Goal: Communication & Community: Answer question/provide support

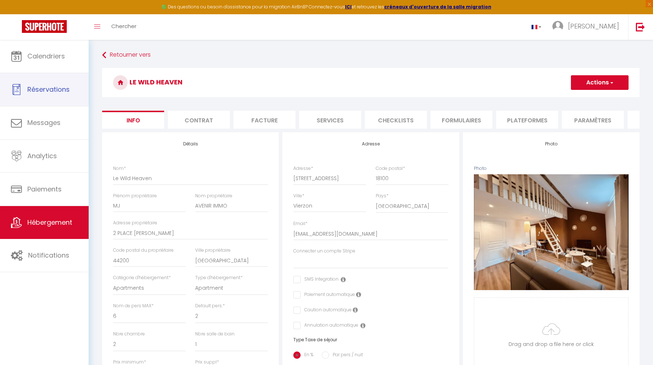
select select "6"
select select "2"
select select "1"
select select "16:00"
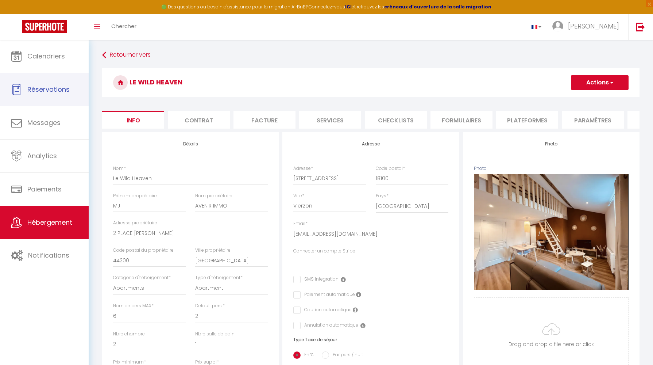
select select
select select "11:00"
select select "30"
select select "120"
select select "22:00"
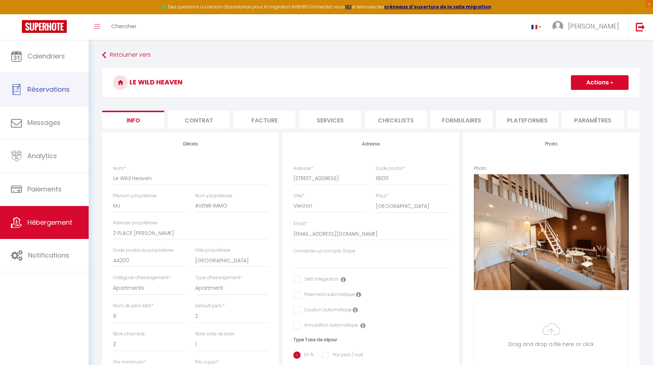
select select "28"
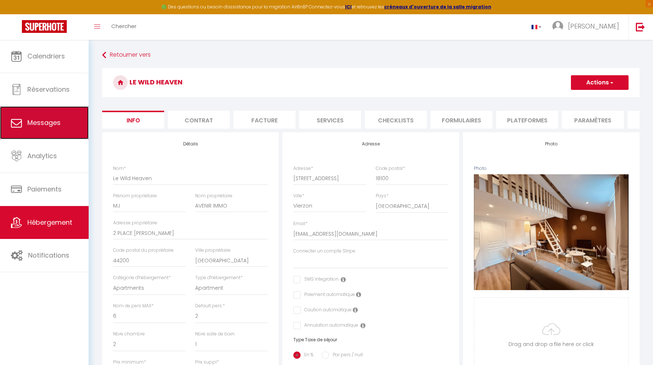
click at [52, 117] on link "Messages" at bounding box center [44, 122] width 89 height 33
select select "message"
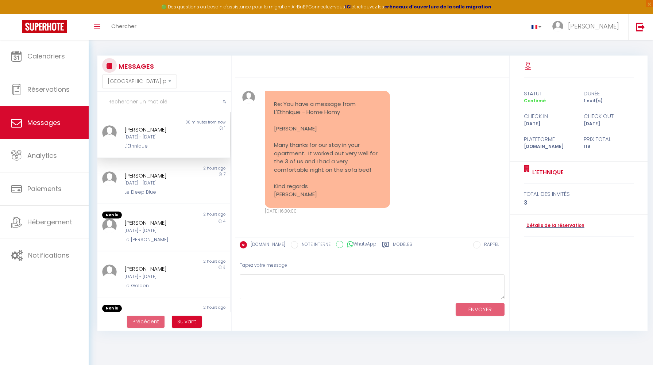
scroll to position [3769, 0]
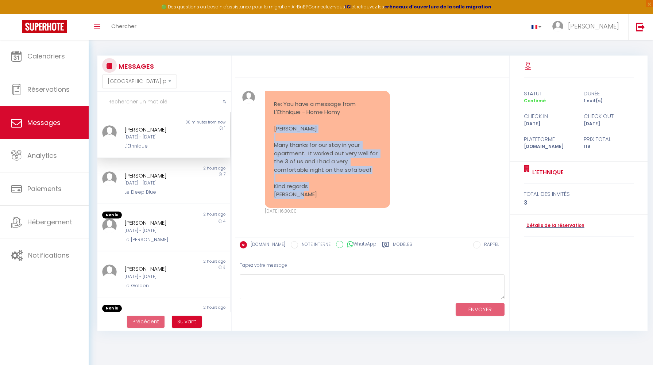
drag, startPoint x: 276, startPoint y: 136, endPoint x: 325, endPoint y: 204, distance: 83.6
click at [325, 199] on pre "Re: You have a message from L'Ethnique - Home Homy [PERSON_NAME] Many thanks fo…" at bounding box center [327, 149] width 107 height 99
copy pre "[PERSON_NAME] Many thanks for our stay in your apartment. It worked out very we…"
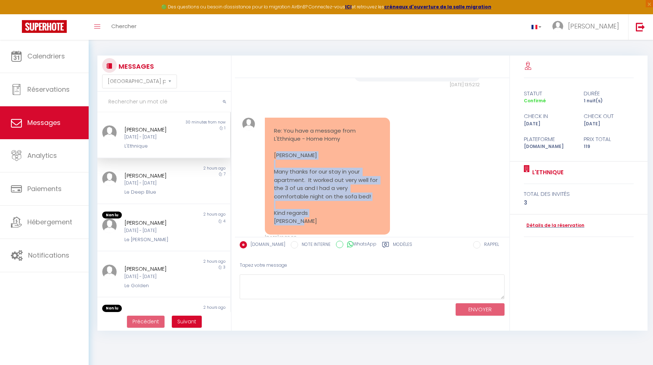
scroll to position [3775, 0]
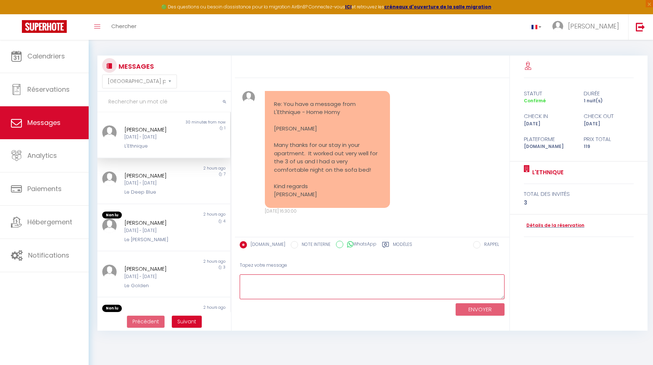
click at [287, 289] on textarea at bounding box center [372, 286] width 265 height 25
paste textarea "Thank you very much [PERSON_NAME] for your kind message. I'm glad to hear that …"
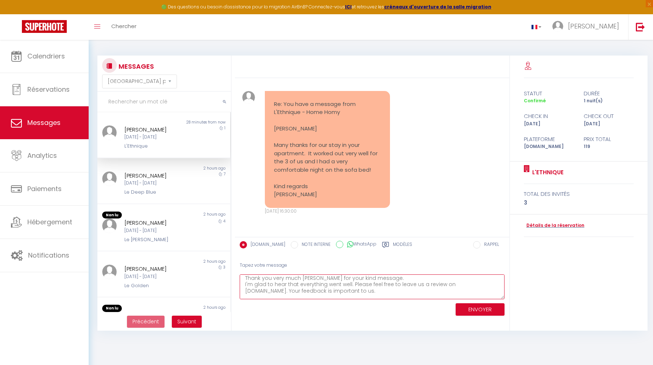
scroll to position [0, 0]
click at [378, 280] on textarea "Thank you very much [PERSON_NAME] for your kind message. I'm glad to hear that …" at bounding box center [372, 286] width 265 height 25
click at [274, 293] on textarea "Thank you very much [PERSON_NAME] for your kind message. I'm glad to hear that …" at bounding box center [372, 286] width 265 height 25
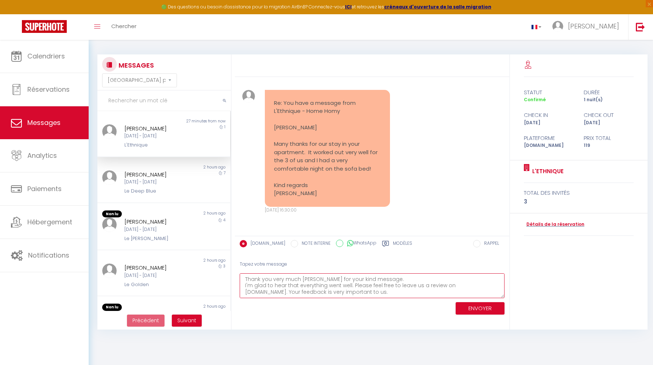
type textarea "Thank you very much [PERSON_NAME] for your kind message. I'm glad to hear that …"
click at [474, 308] on button "ENVOYER" at bounding box center [480, 308] width 49 height 13
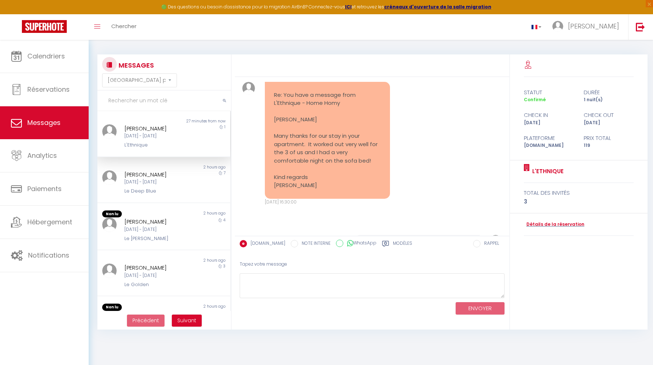
scroll to position [3920, 0]
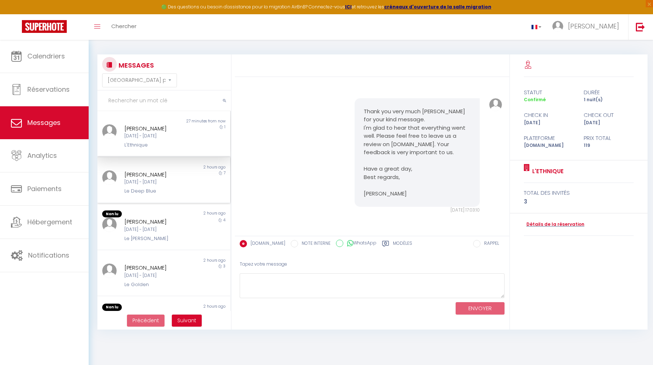
click at [189, 189] on div "Le Deep Blue" at bounding box center [158, 190] width 68 height 7
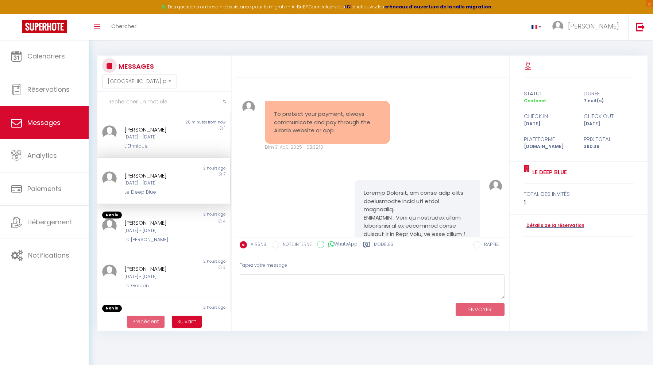
scroll to position [149, 0]
click at [161, 217] on div "Non lu" at bounding box center [130, 214] width 66 height 7
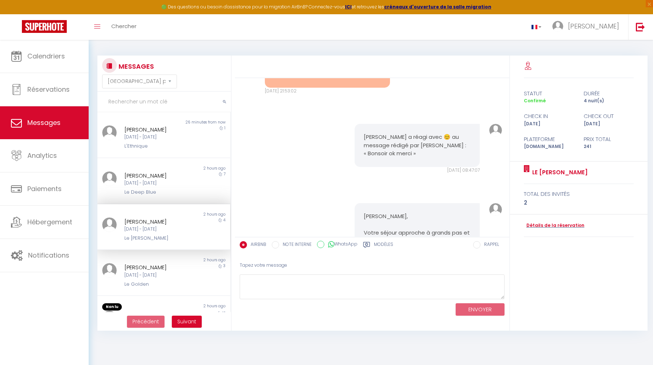
scroll to position [808, 0]
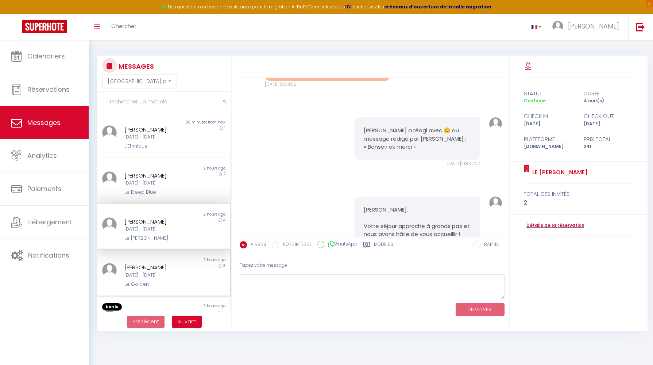
click at [149, 276] on div "[DATE] - [DATE]" at bounding box center [158, 275] width 68 height 7
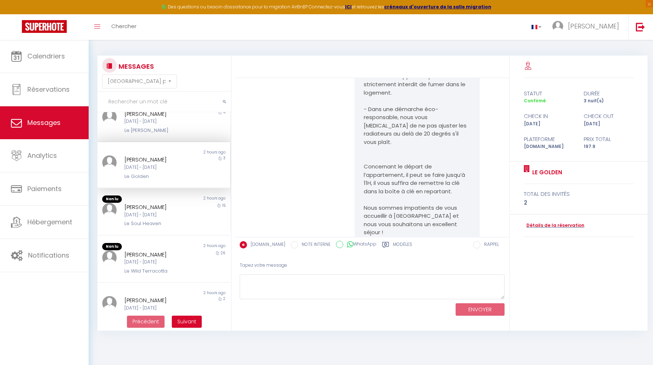
scroll to position [2835, 0]
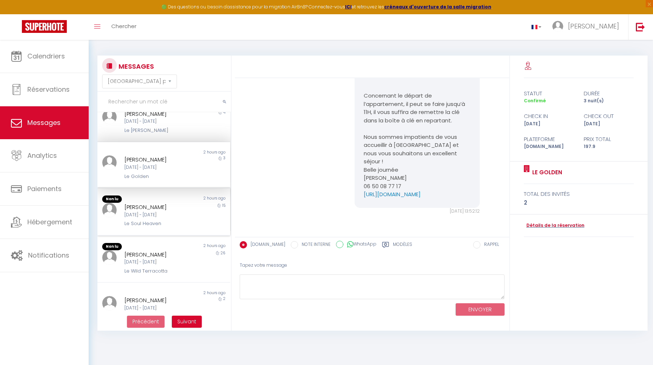
click at [142, 209] on div "[PERSON_NAME]" at bounding box center [158, 207] width 68 height 9
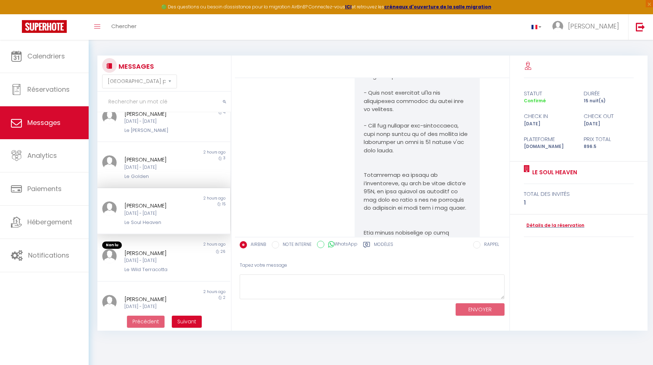
scroll to position [2785, 0]
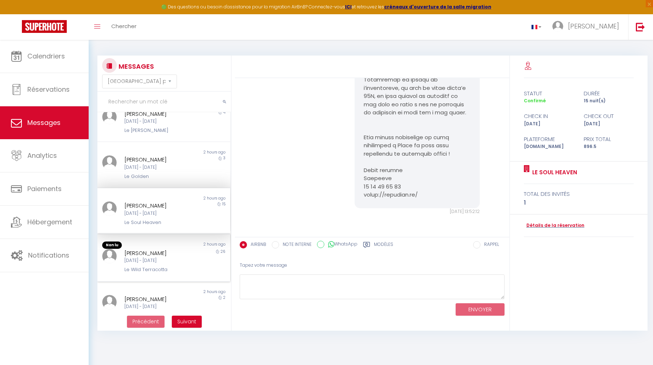
click at [152, 259] on div "[DATE] - [DATE]" at bounding box center [158, 260] width 68 height 7
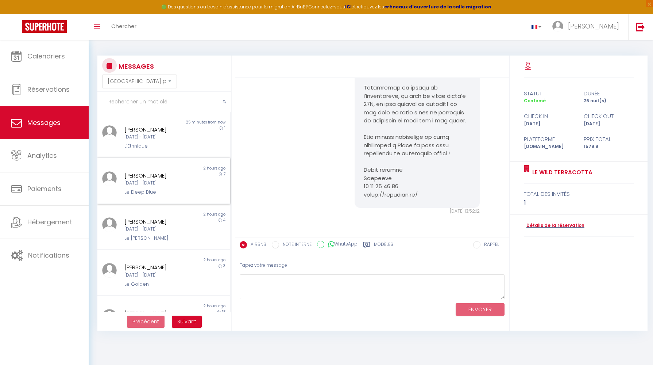
scroll to position [9, 0]
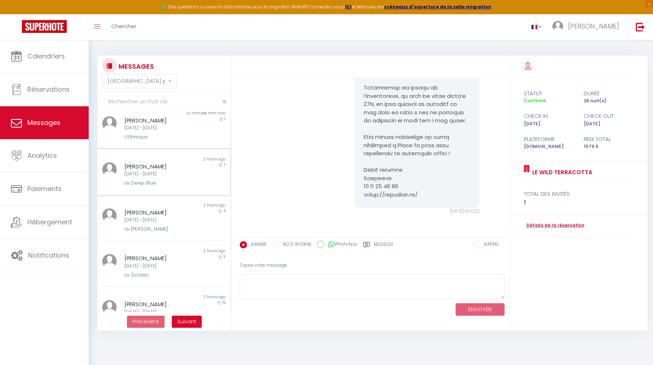
click at [160, 176] on div "[DATE] - [DATE]" at bounding box center [158, 173] width 68 height 7
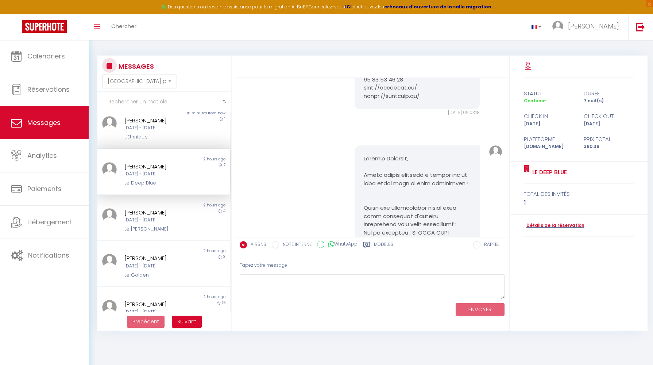
scroll to position [4314, 0]
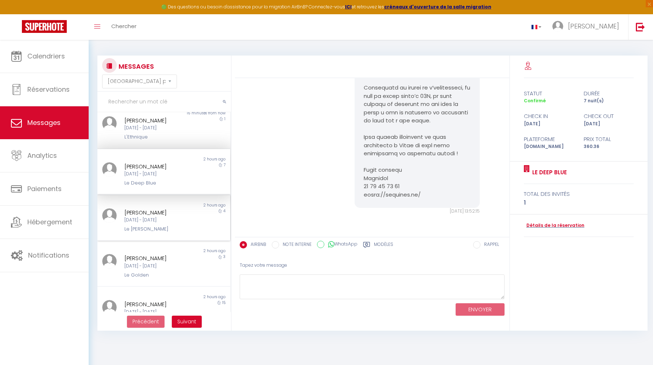
click at [145, 220] on div "[DATE] - [DATE]" at bounding box center [158, 219] width 68 height 7
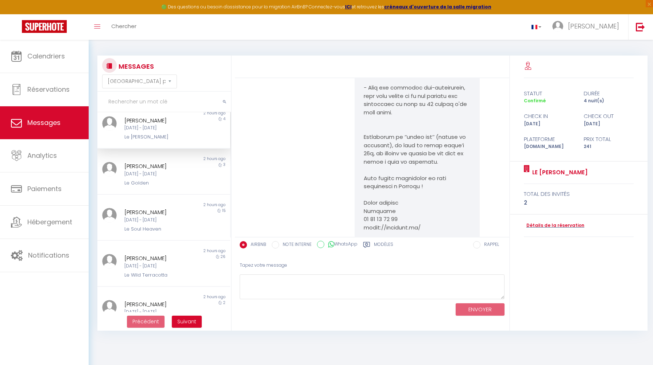
scroll to position [104, 0]
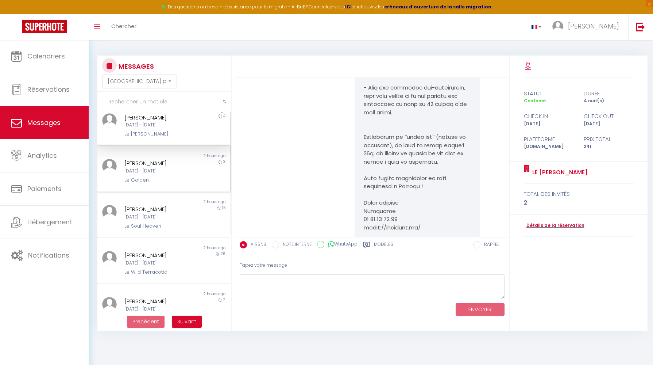
click at [161, 182] on div "Le Golden" at bounding box center [158, 179] width 68 height 7
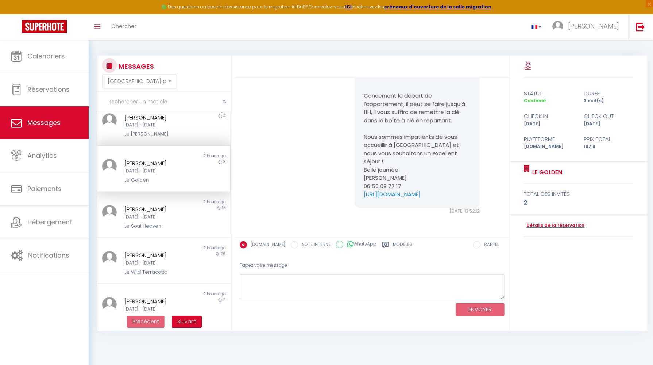
scroll to position [2835, 0]
click at [164, 205] on div "[PERSON_NAME]" at bounding box center [158, 209] width 68 height 9
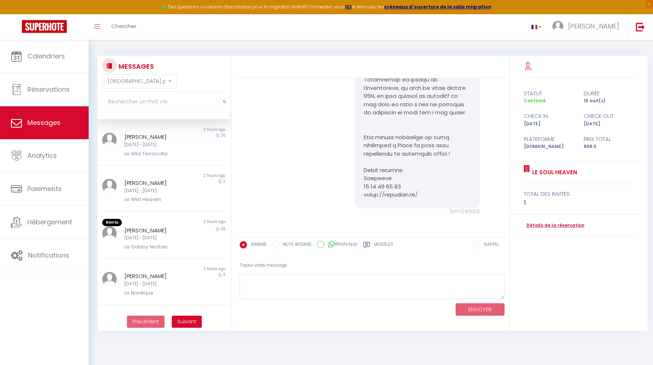
scroll to position [226, 0]
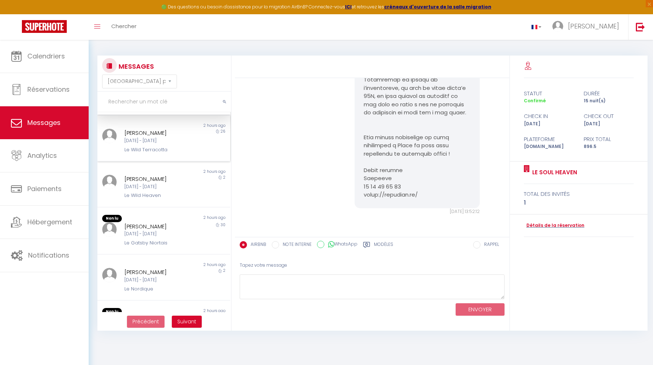
click at [165, 153] on div "Le Wild Terracotta" at bounding box center [158, 149] width 68 height 7
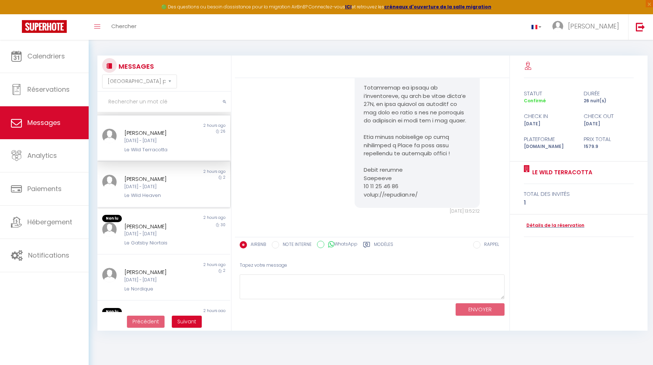
click at [166, 176] on div "[PERSON_NAME]" at bounding box center [158, 178] width 68 height 9
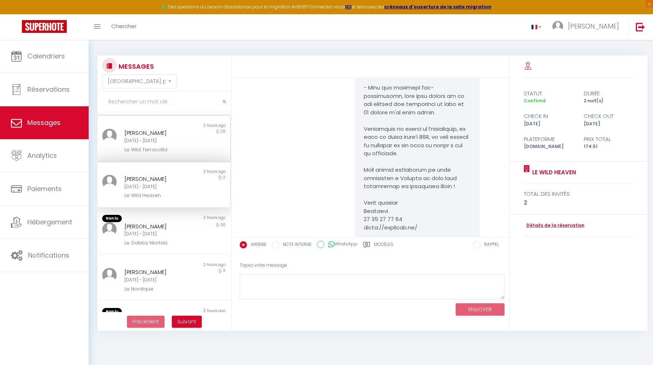
click at [161, 147] on div "Le Wild Terracotta" at bounding box center [158, 149] width 68 height 7
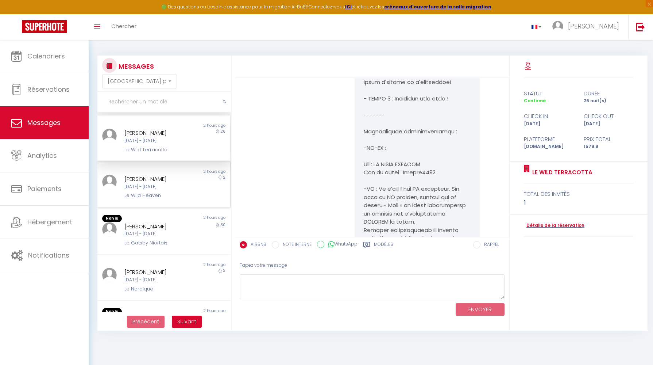
click at [157, 185] on div "[DATE] - [DATE]" at bounding box center [158, 186] width 68 height 7
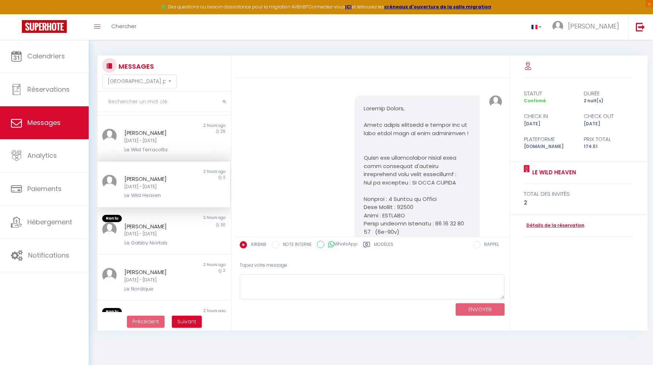
scroll to position [3445, 0]
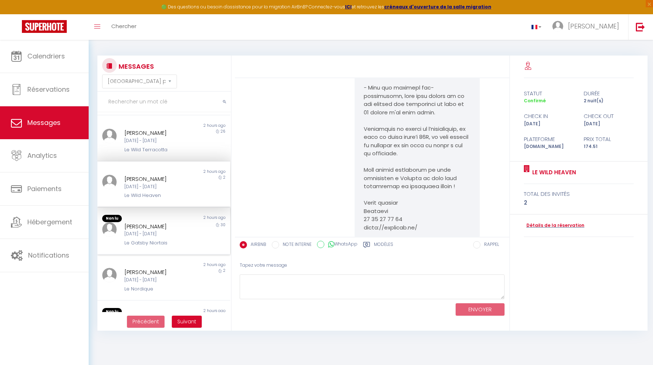
click at [159, 232] on div "[DATE] - [DATE]" at bounding box center [158, 233] width 68 height 7
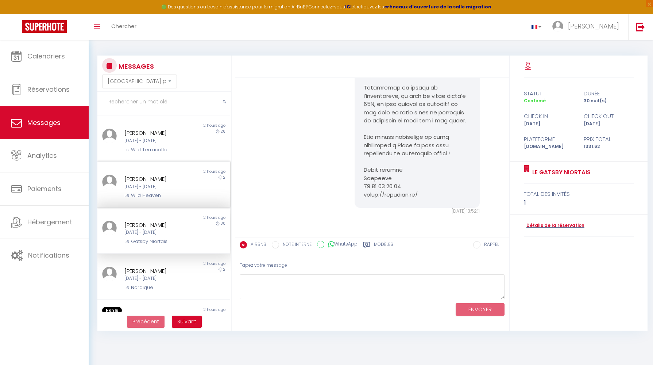
scroll to position [260, 0]
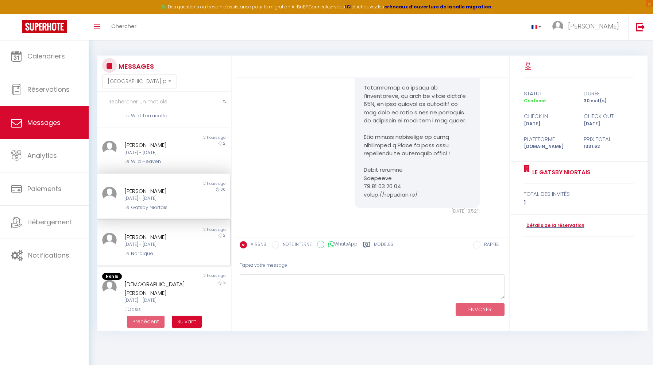
click at [166, 245] on div "[DATE] - [DATE]" at bounding box center [158, 244] width 68 height 7
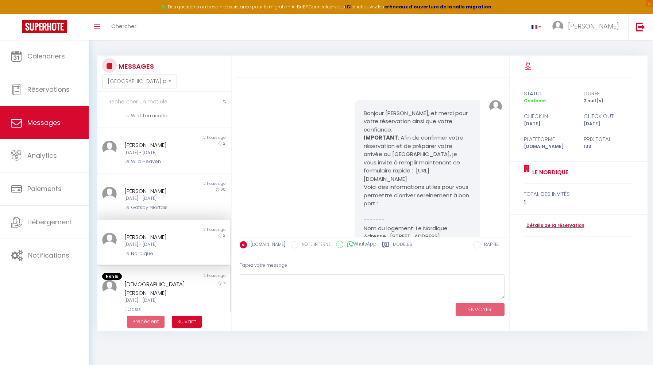
click at [165, 305] on div "L'Oasis" at bounding box center [158, 308] width 68 height 7
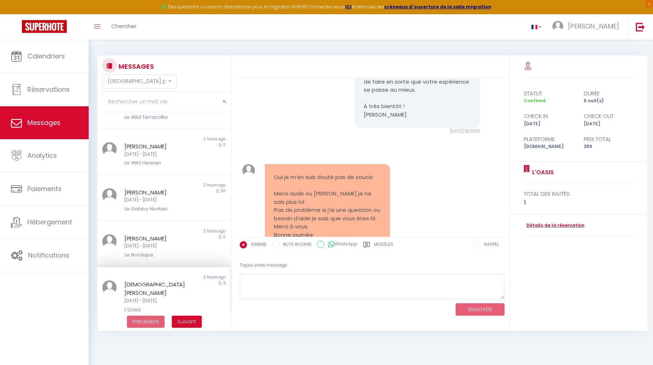
scroll to position [4035, 0]
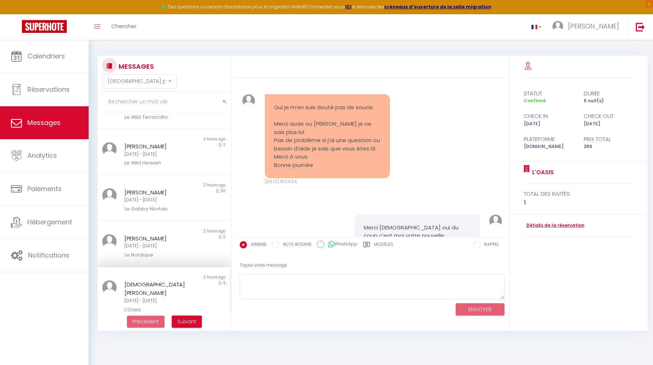
click at [186, 319] on span "Suivant" at bounding box center [186, 320] width 19 height 7
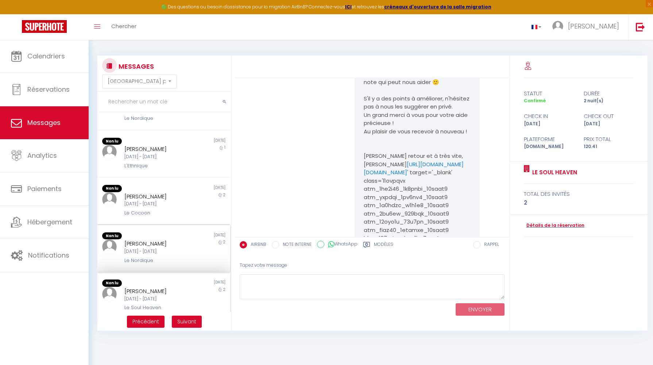
scroll to position [4334, 0]
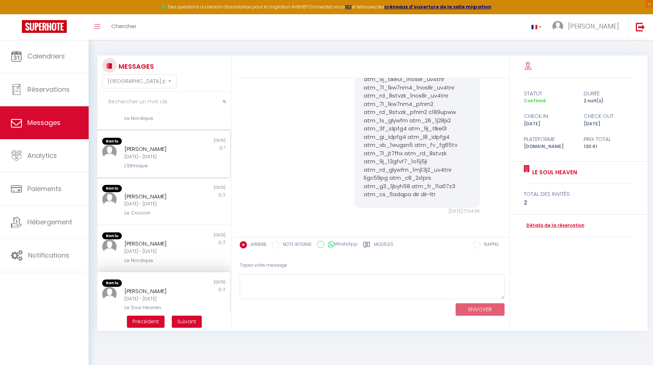
click at [155, 153] on div "[DATE] - [DATE]" at bounding box center [158, 156] width 68 height 7
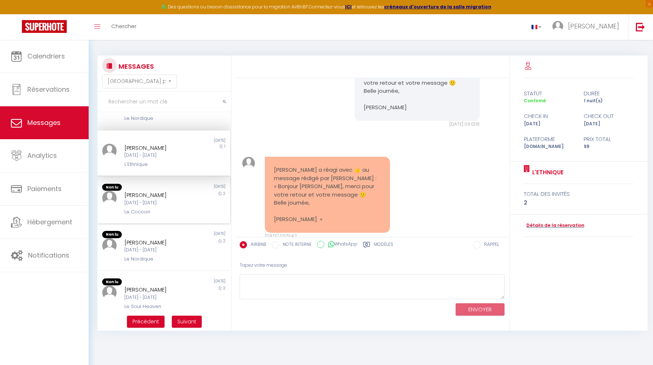
click at [161, 191] on div "[PERSON_NAME]" at bounding box center [158, 194] width 68 height 9
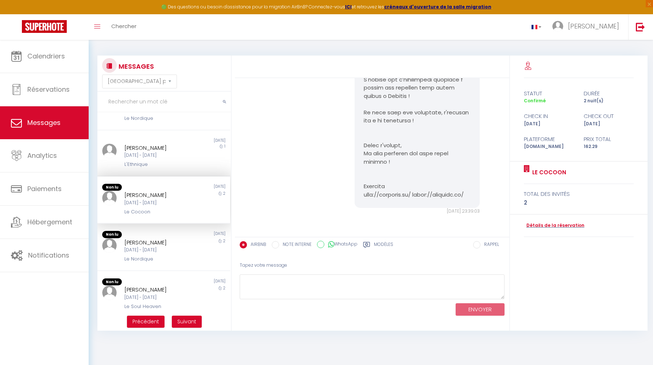
scroll to position [477, 0]
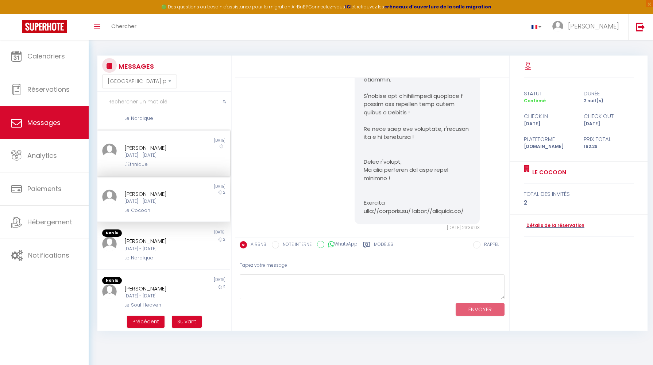
click at [159, 161] on div "L'Ethnique" at bounding box center [158, 164] width 68 height 7
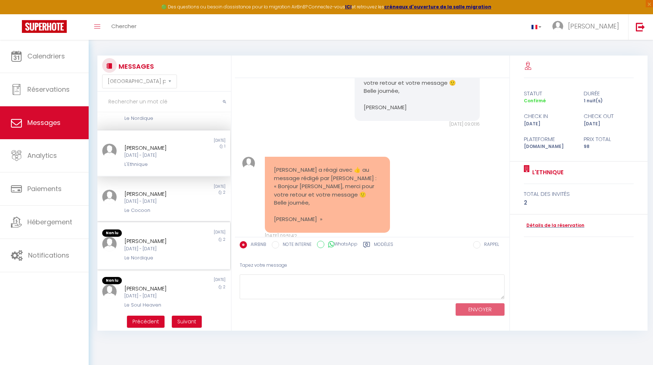
click at [173, 225] on div "Non lu [DATE] [PERSON_NAME] [DATE] - [DATE] Le Nordique 2" at bounding box center [163, 245] width 133 height 47
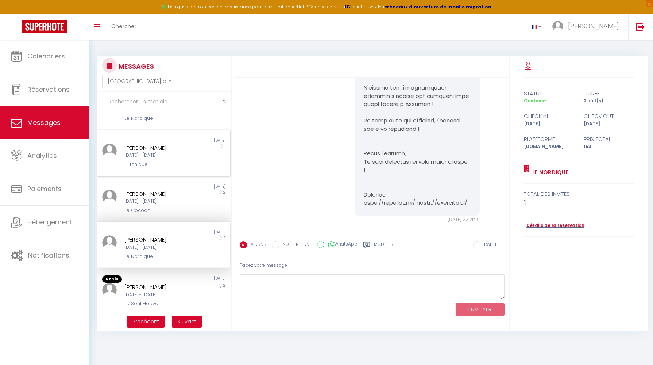
click at [172, 146] on div "[PERSON_NAME]" at bounding box center [158, 147] width 68 height 9
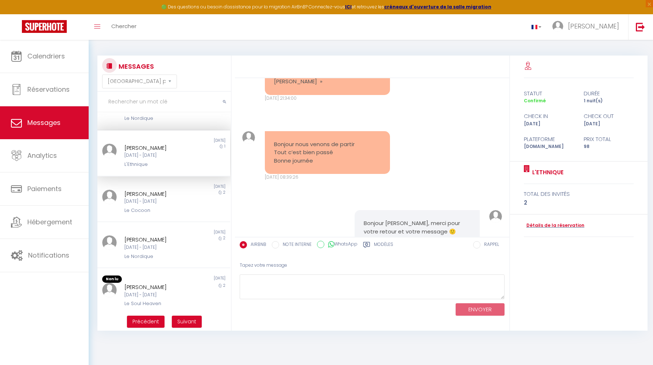
scroll to position [3900, 0]
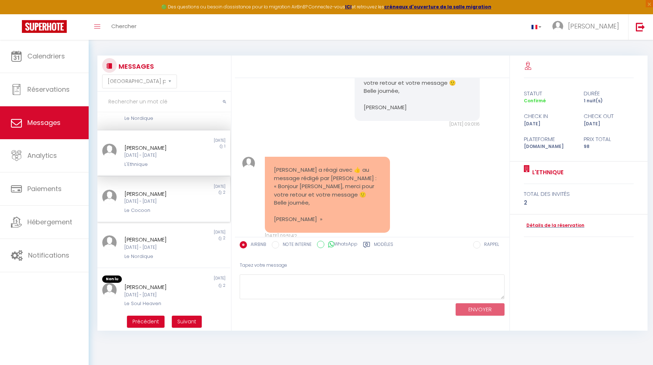
click at [170, 196] on div "[PERSON_NAME]" at bounding box center [158, 193] width 68 height 9
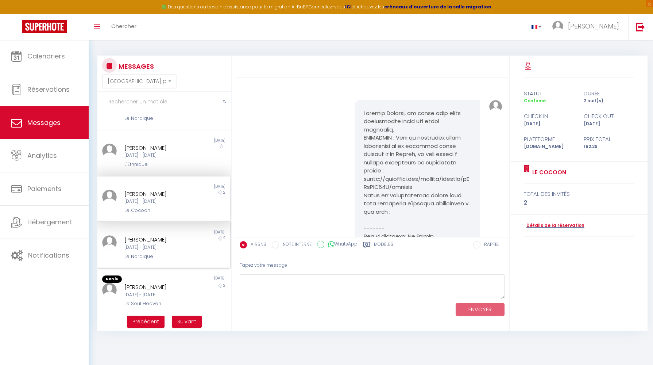
click at [162, 235] on div "[PERSON_NAME]" at bounding box center [158, 239] width 68 height 9
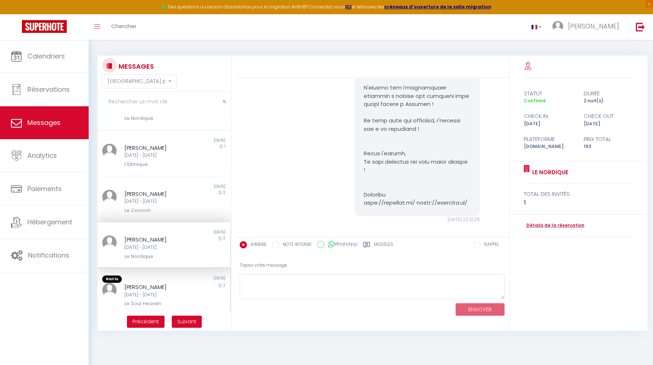
click at [163, 284] on div "[PERSON_NAME]" at bounding box center [158, 286] width 68 height 9
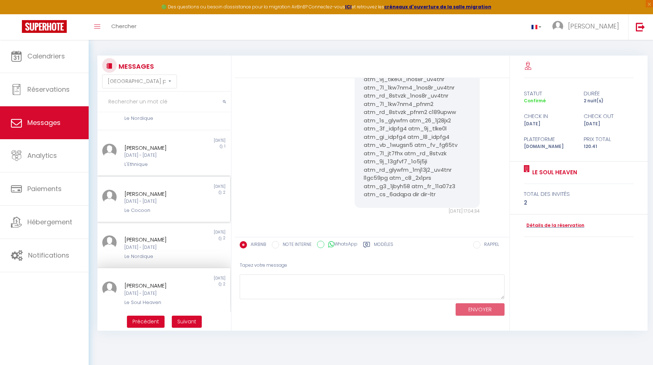
scroll to position [260, 0]
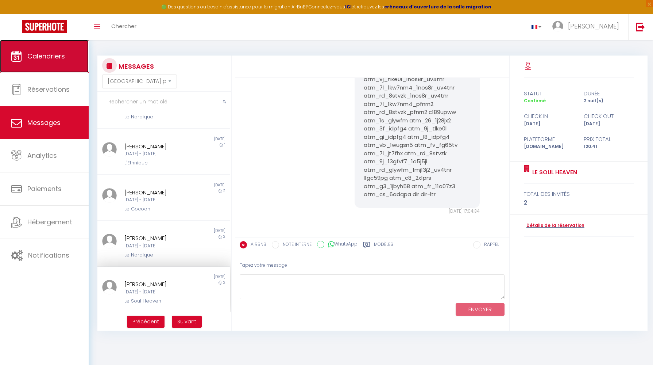
click at [55, 63] on link "Calendriers" at bounding box center [44, 56] width 89 height 33
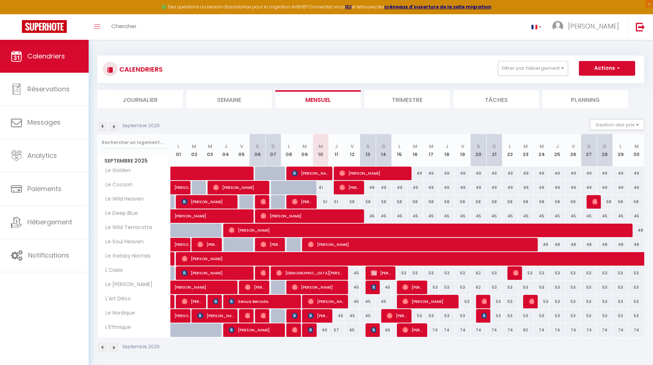
scroll to position [40, 0]
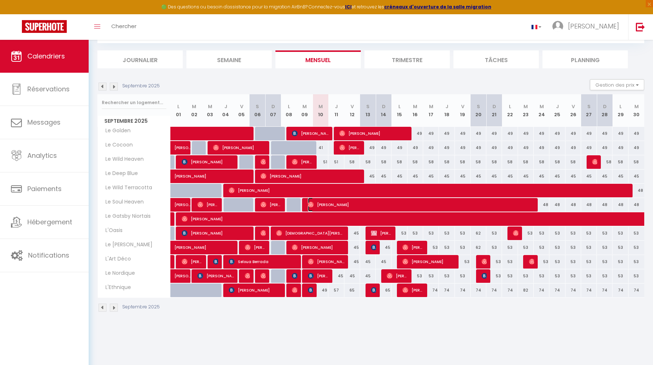
click at [344, 206] on span "[PERSON_NAME]" at bounding box center [420, 204] width 225 height 14
select select "OK"
select select "0"
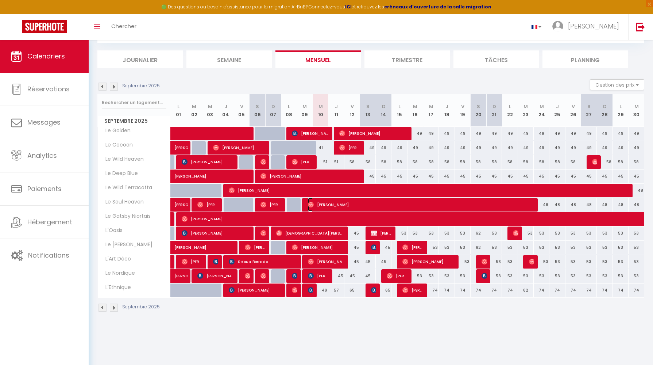
select select "1"
select select
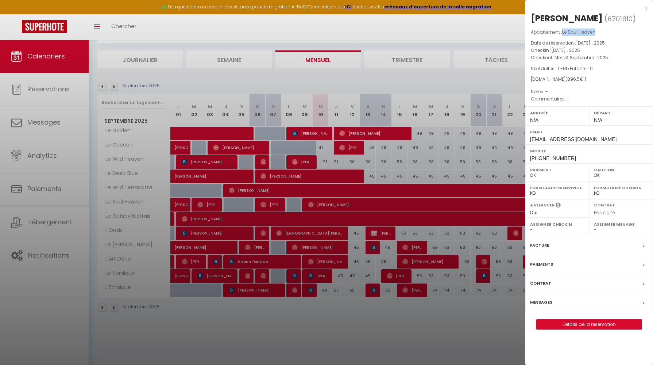
drag, startPoint x: 597, startPoint y: 32, endPoint x: 564, endPoint y: 31, distance: 32.9
click at [564, 31] on p "Appartement : Le Soul Heaven" at bounding box center [589, 31] width 117 height 7
copy span "Le Soul Heaven"
click at [144, 100] on div at bounding box center [326, 182] width 653 height 365
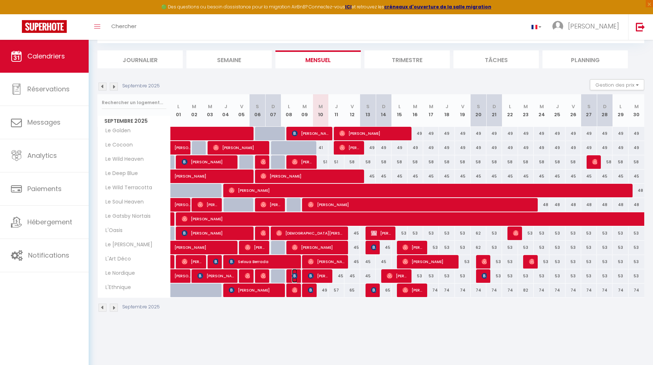
click at [296, 277] on img at bounding box center [295, 276] width 6 height 6
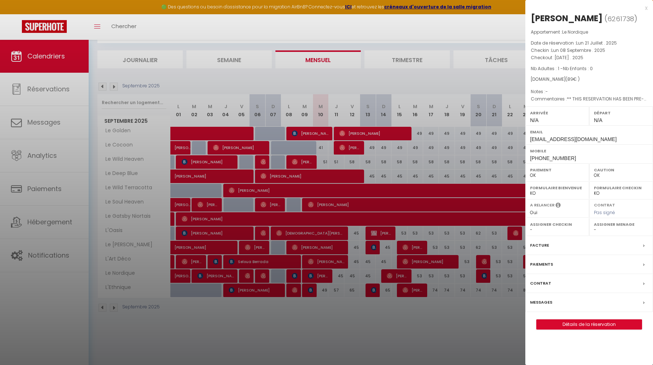
click at [544, 285] on label "Contrat" at bounding box center [540, 283] width 21 height 8
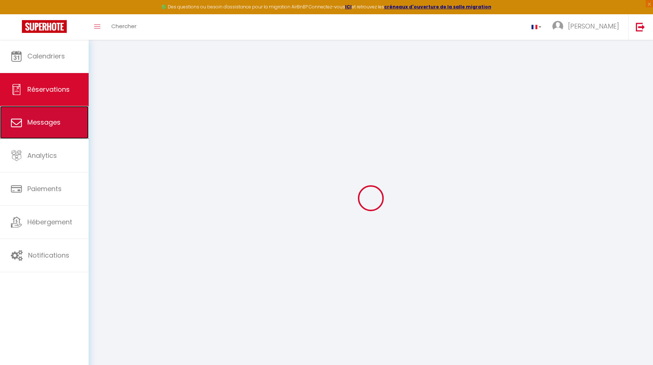
click at [53, 127] on link "Messages" at bounding box center [44, 122] width 89 height 33
select select "message"
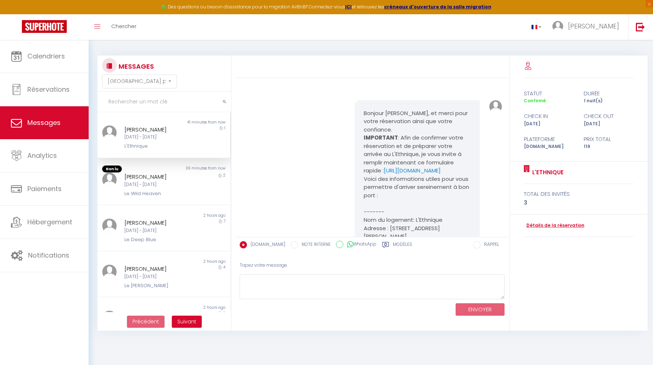
scroll to position [4352, 0]
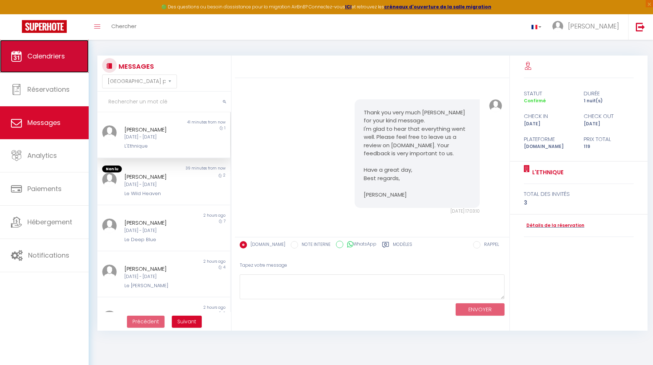
click at [53, 54] on span "Calendriers" at bounding box center [46, 55] width 38 height 9
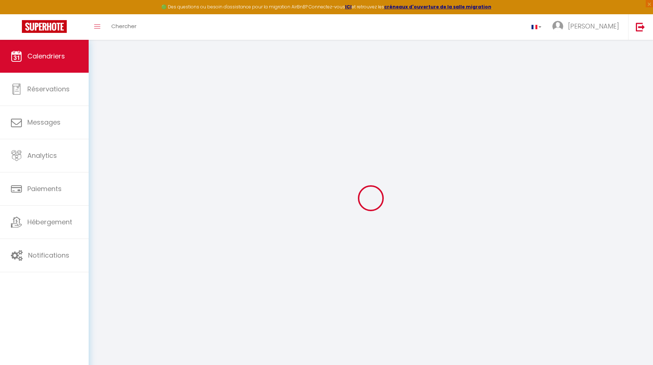
select select
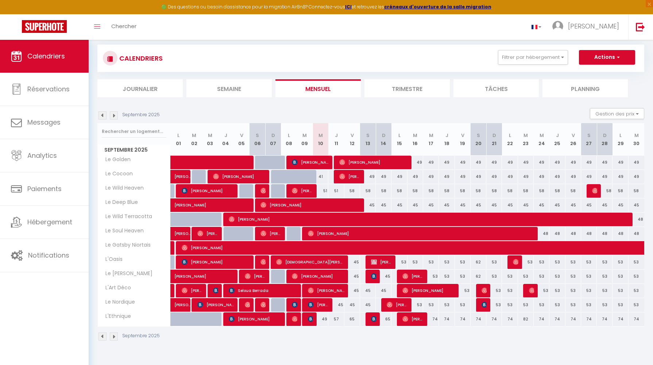
scroll to position [24, 0]
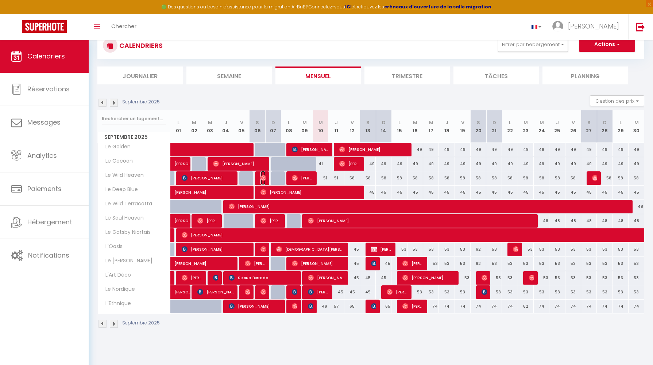
click at [262, 177] on img at bounding box center [264, 178] width 6 height 6
select select "OK"
select select "1"
select select "0"
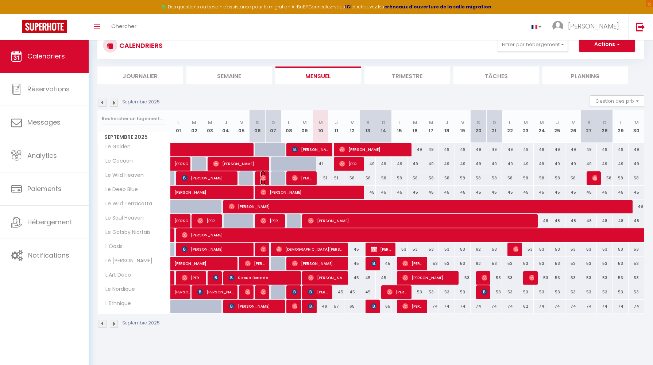
select select "1"
select select
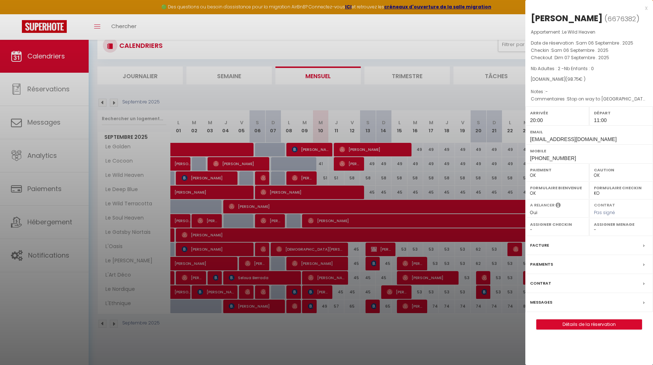
drag, startPoint x: 589, startPoint y: 19, endPoint x: 532, endPoint y: 18, distance: 57.3
click at [532, 18] on h2 "[PERSON_NAME] ( 6676382 )" at bounding box center [589, 18] width 117 height 12
copy div "[PERSON_NAME]"
click at [403, 32] on div at bounding box center [326, 182] width 653 height 365
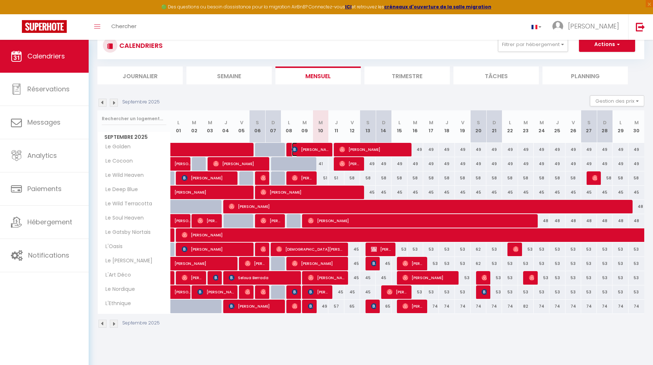
click at [305, 153] on span "[PERSON_NAME]" at bounding box center [310, 149] width 36 height 14
select select "11878"
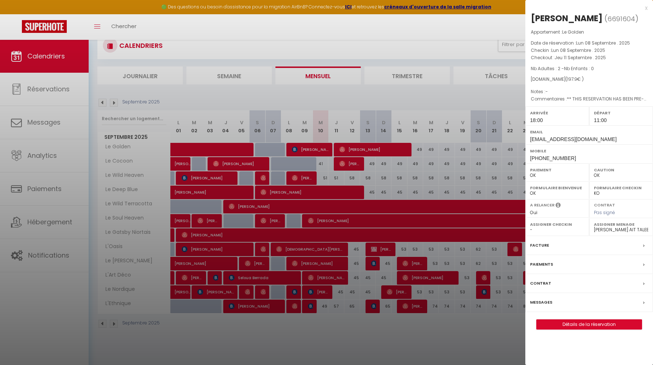
click at [544, 299] on label "Messages" at bounding box center [541, 302] width 22 height 8
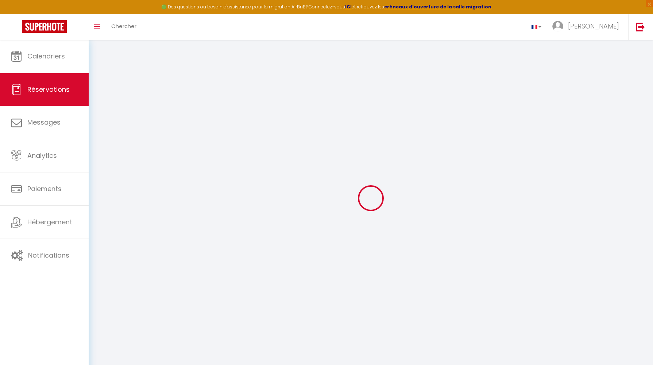
select select
checkbox input "false"
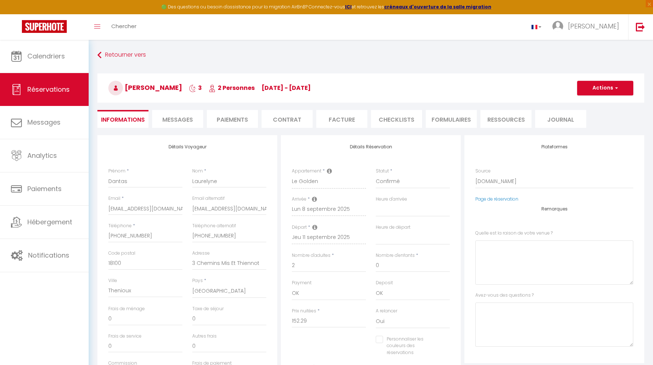
select select
checkbox input "false"
type \?0 "** THIS RESERVATION HAS BEEN PRE-PAID ** BOOKING NOTE : Payment charge is EUR 2…"
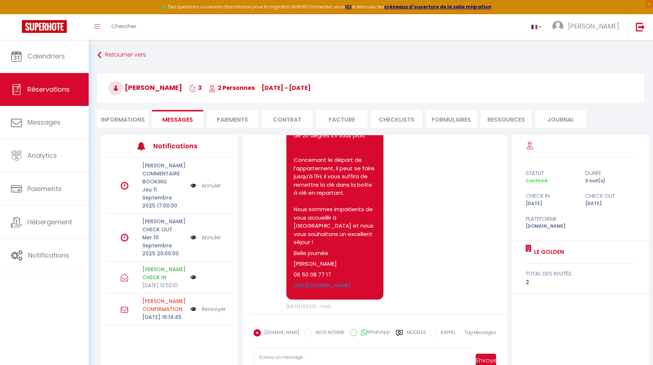
scroll to position [3366, 0]
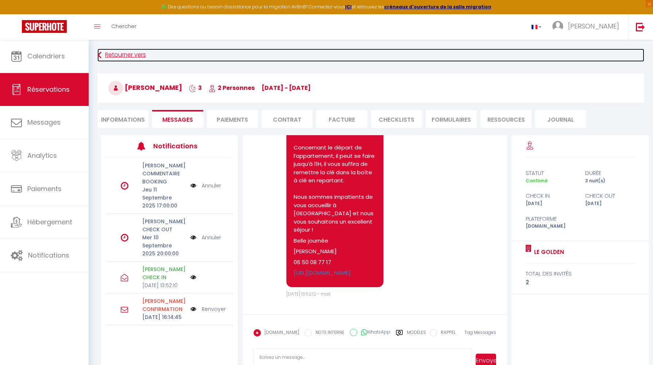
click at [100, 54] on icon at bounding box center [99, 55] width 4 height 13
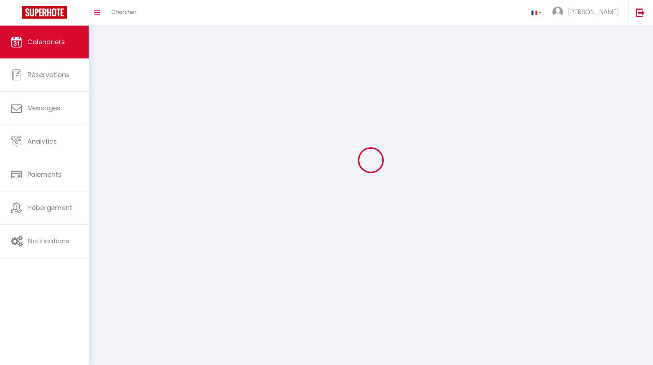
scroll to position [38, 0]
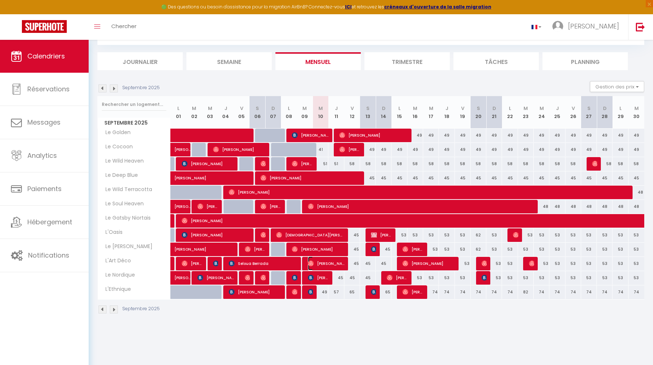
click at [322, 263] on span "[PERSON_NAME]" at bounding box center [326, 263] width 36 height 14
select select "OK"
select select "0"
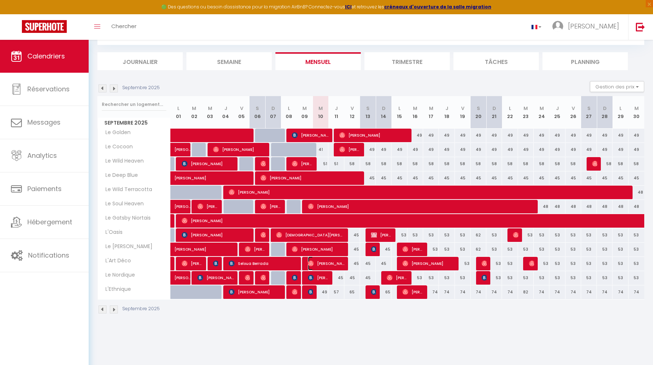
select select "1"
select select
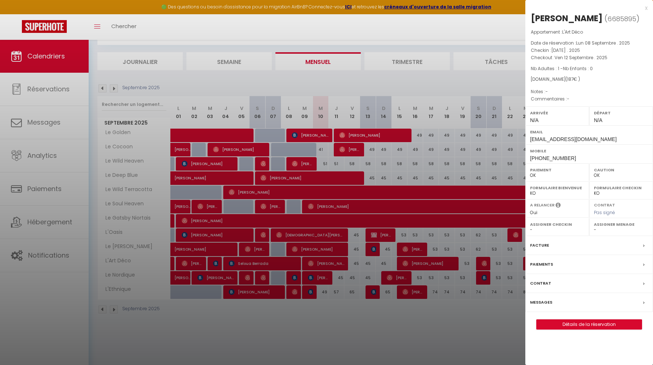
click at [547, 304] on label "Messages" at bounding box center [541, 302] width 22 height 8
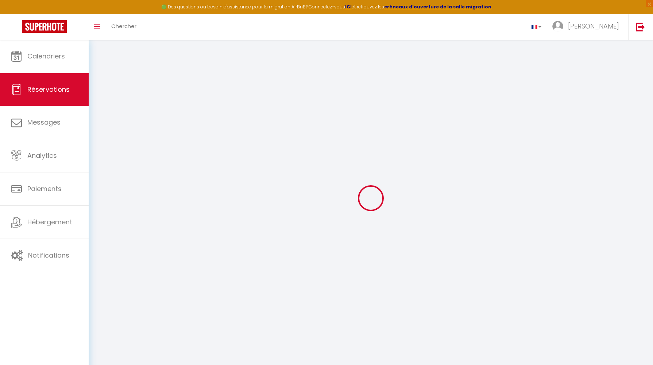
select select
checkbox input "false"
select select
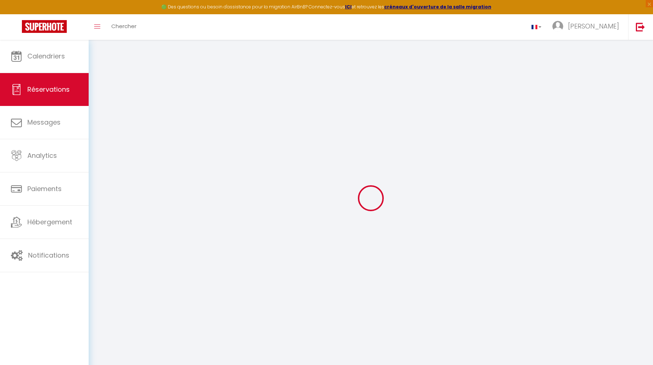
select select
checkbox input "false"
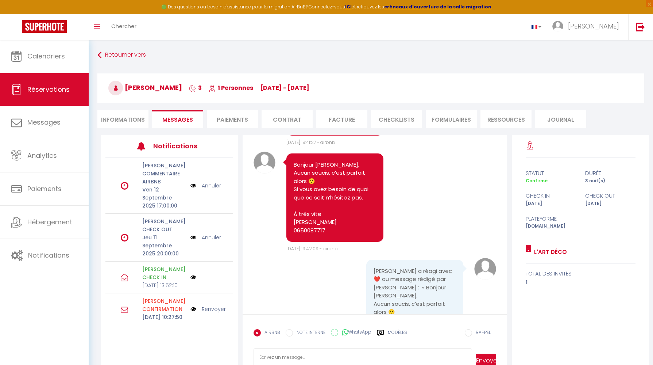
scroll to position [40, 0]
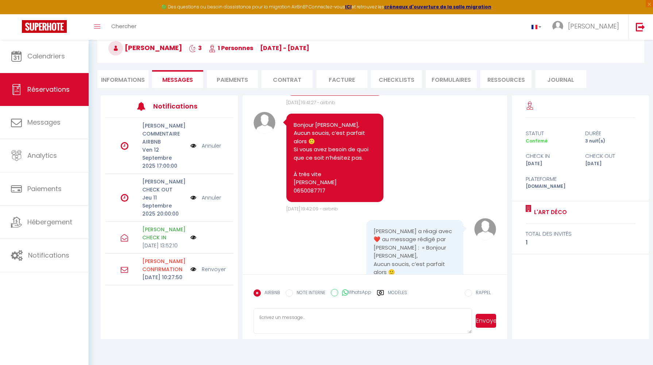
click at [115, 78] on li "Informations" at bounding box center [122, 79] width 51 height 18
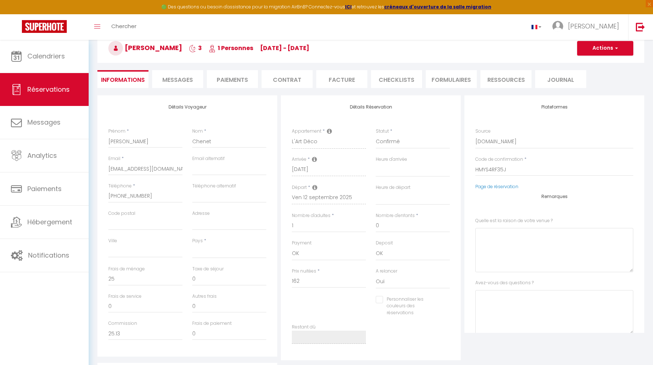
select select
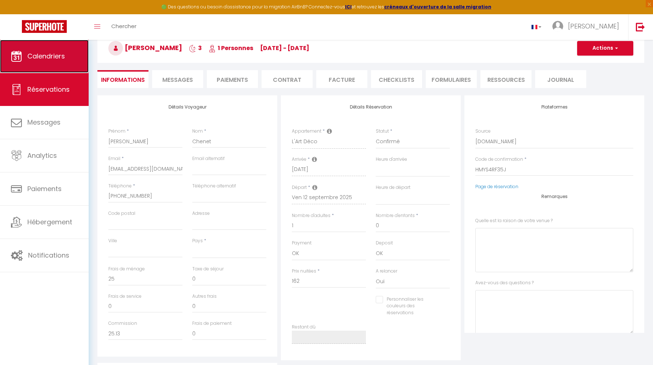
click at [32, 49] on link "Calendriers" at bounding box center [44, 56] width 89 height 33
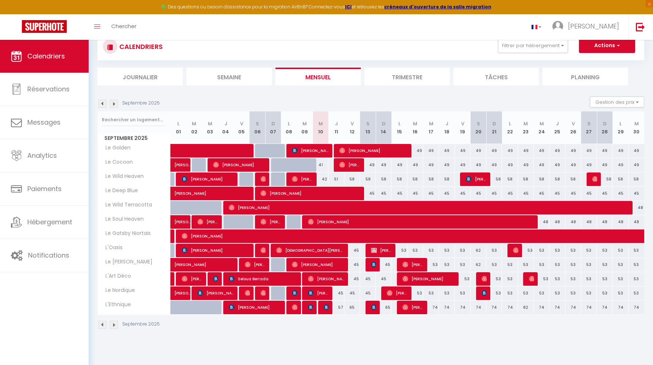
scroll to position [40, 0]
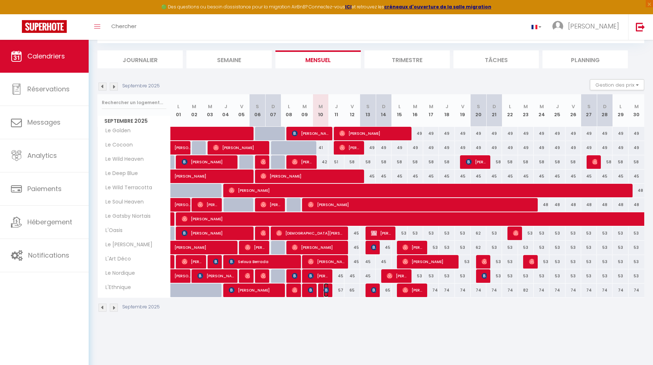
click at [325, 289] on img at bounding box center [327, 290] width 6 height 6
select select "OK"
select select "0"
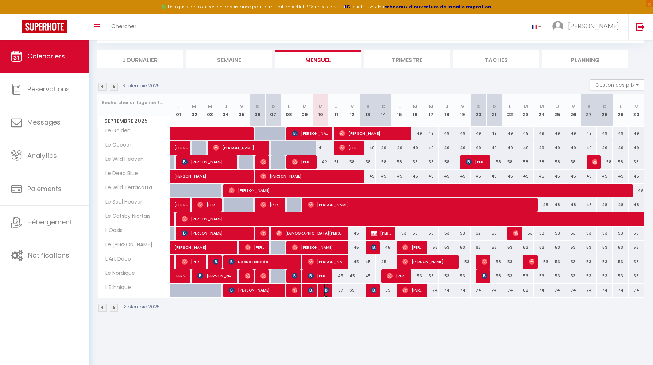
select select "1"
select select
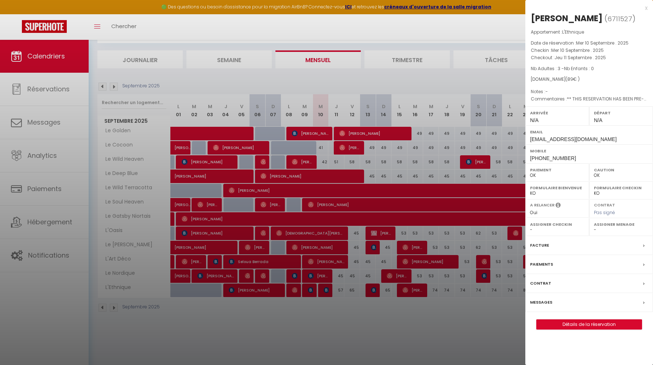
click at [589, 303] on div "Messages" at bounding box center [589, 302] width 128 height 19
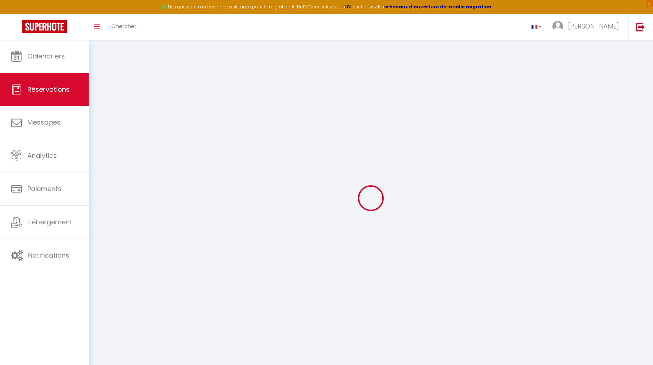
select select
checkbox input "false"
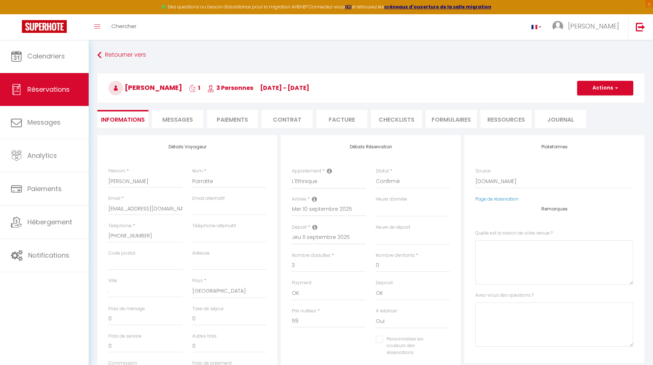
select select
checkbox input "false"
type \?0 "** THIS RESERVATION HAS BEEN PRE-PAID ** BOOKING NOTE : Payment charge is EUR 1…"
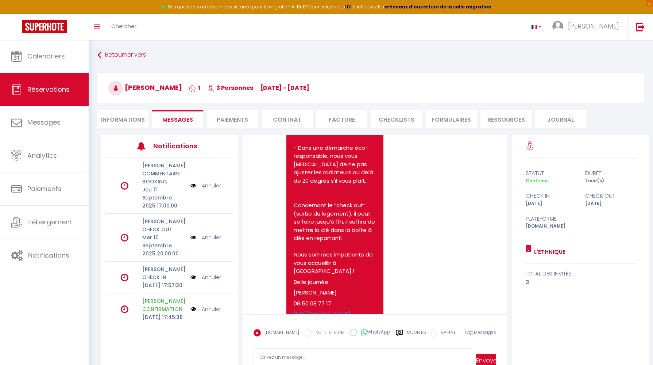
scroll to position [40, 0]
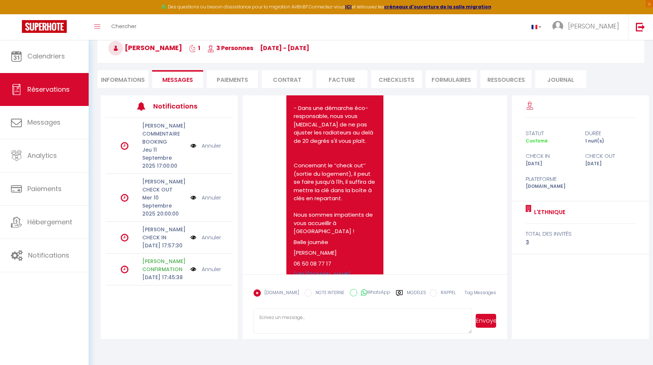
click at [396, 291] on icon at bounding box center [399, 292] width 7 height 7
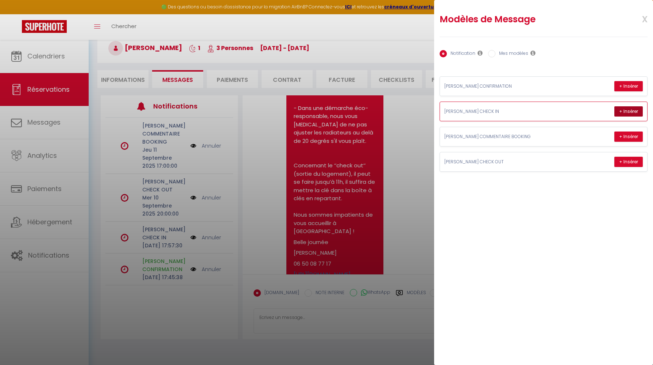
click at [632, 109] on button "+ Insérer" at bounding box center [629, 111] width 28 height 10
type textarea "Loremip Dolor, Sitam consec adipisci e seddoe tem in utla etdol magn al enim ad…"
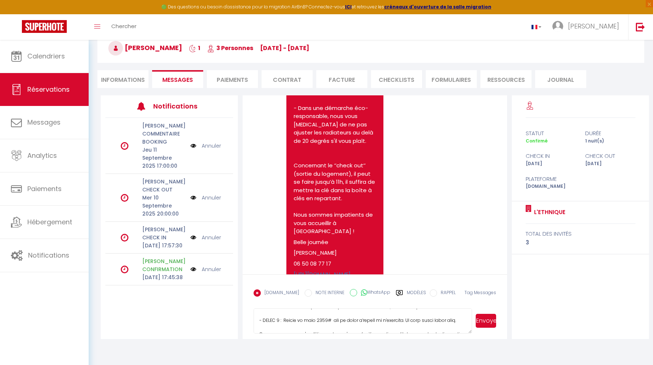
scroll to position [176, 0]
click at [486, 321] on button "Envoyer" at bounding box center [486, 320] width 21 height 14
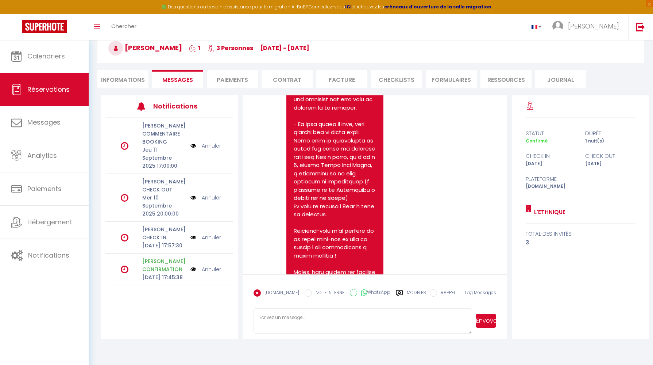
scroll to position [3312, 0]
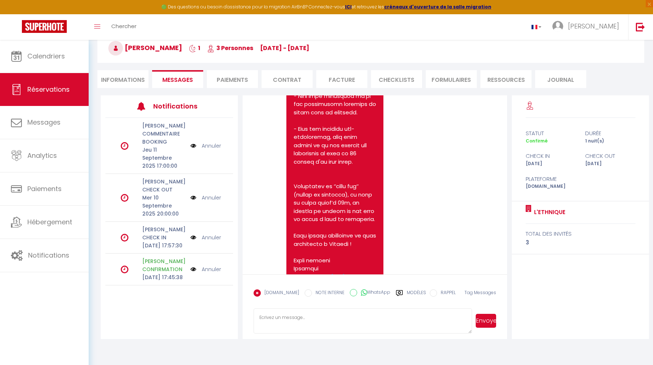
click at [299, 307] on form "[DOMAIN_NAME] NOTE INTERNE WhatsApp Modèles 10 « ‹ » › [DATE] [PHONE_NUMBER] Di…" at bounding box center [375, 306] width 265 height 65
click at [416, 316] on textarea "Et voici :) n'hésitez pas si vous avez des questions, je reste à disposition ! …" at bounding box center [363, 321] width 219 height 26
type textarea "Et voici :) n'hésitez pas si vous avez des questions, je reste à disposition ! …"
click at [490, 320] on button "Envoyer" at bounding box center [486, 320] width 21 height 14
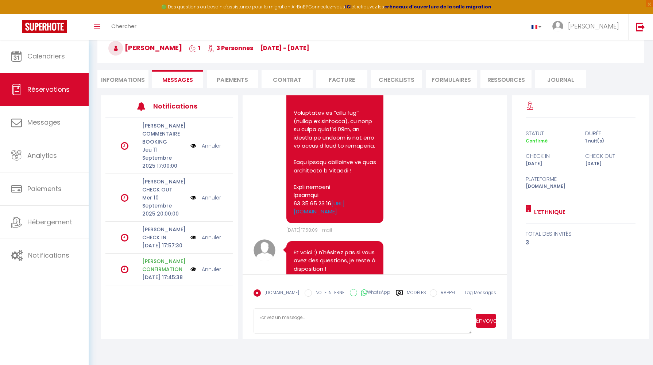
scroll to position [3385, 0]
drag, startPoint x: 339, startPoint y: 204, endPoint x: 342, endPoint y: 215, distance: 12.2
click at [342, 249] on pre "Et voici :) n'hésitez pas si vous avez des questions, je reste à disposition ! …" at bounding box center [335, 269] width 82 height 41
click at [332, 249] on pre "Et voici :) n'hésitez pas si vous avez des questions, je reste à disposition ! …" at bounding box center [335, 269] width 82 height 41
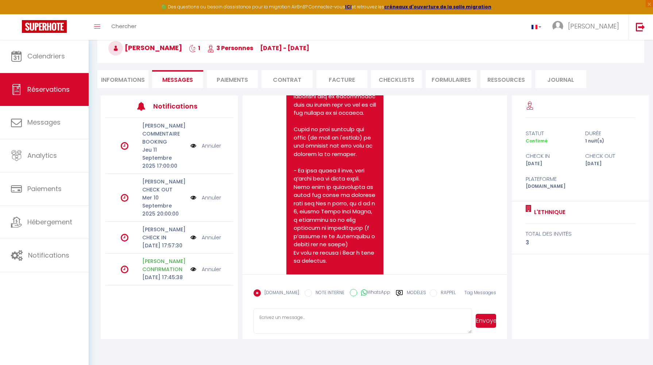
scroll to position [3030, 0]
